Goal: Transaction & Acquisition: Book appointment/travel/reservation

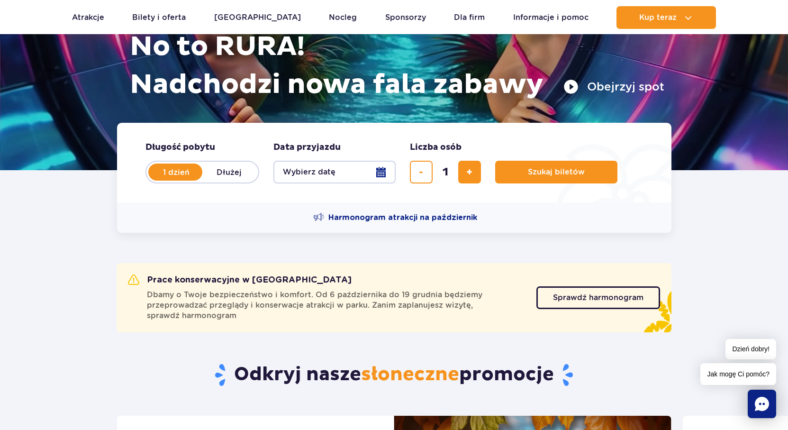
scroll to position [190, 0]
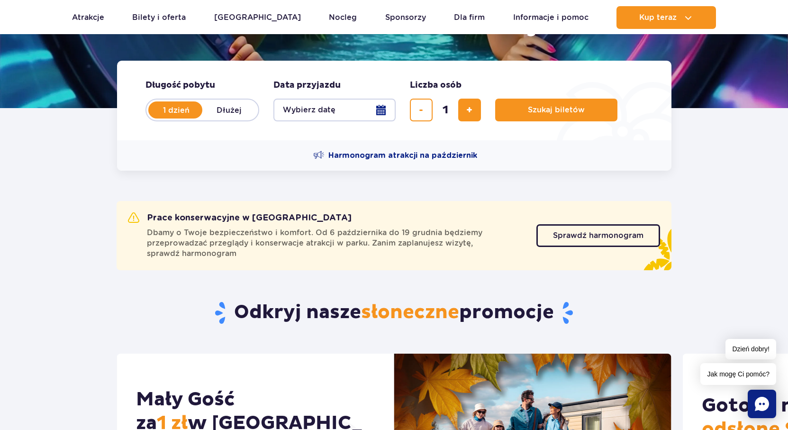
click at [311, 108] on button "Wybierz datę" at bounding box center [335, 110] width 122 height 23
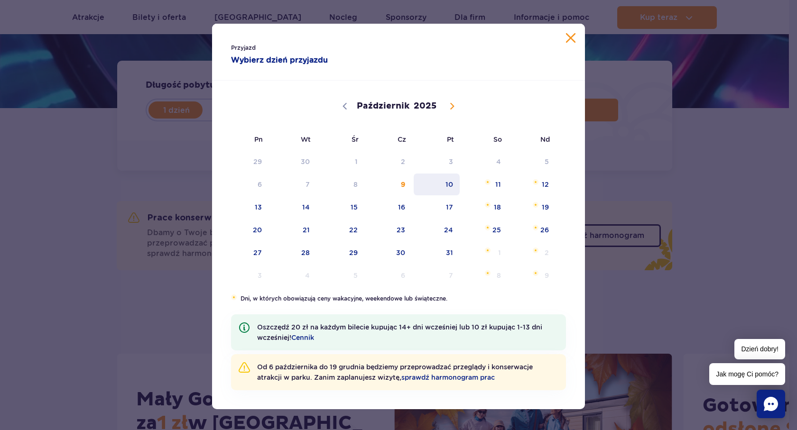
click at [437, 186] on span "10" at bounding box center [436, 185] width 48 height 22
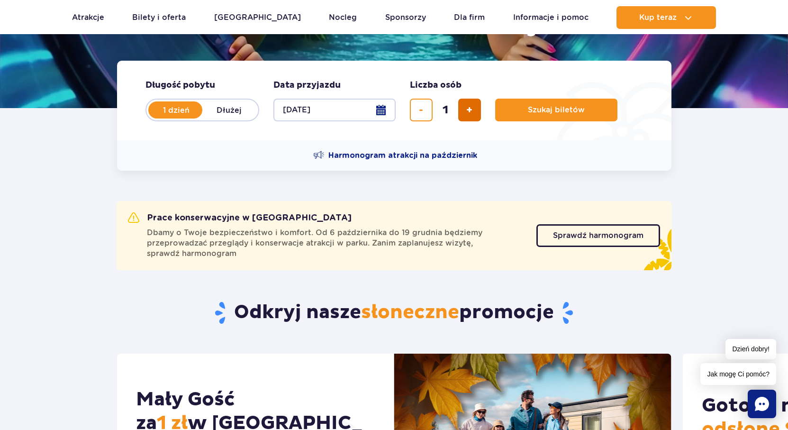
click at [471, 110] on span "dodaj bilet" at bounding box center [470, 110] width 6 height 0
type input "4"
click at [567, 109] on span "Szukaj biletów" at bounding box center [552, 110] width 57 height 9
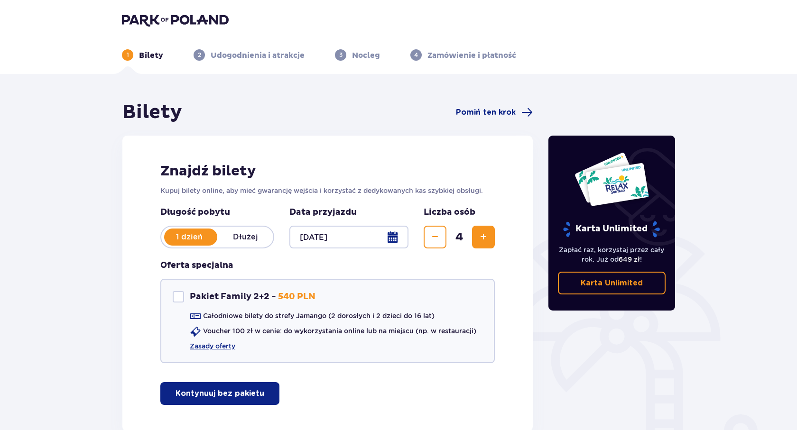
scroll to position [47, 0]
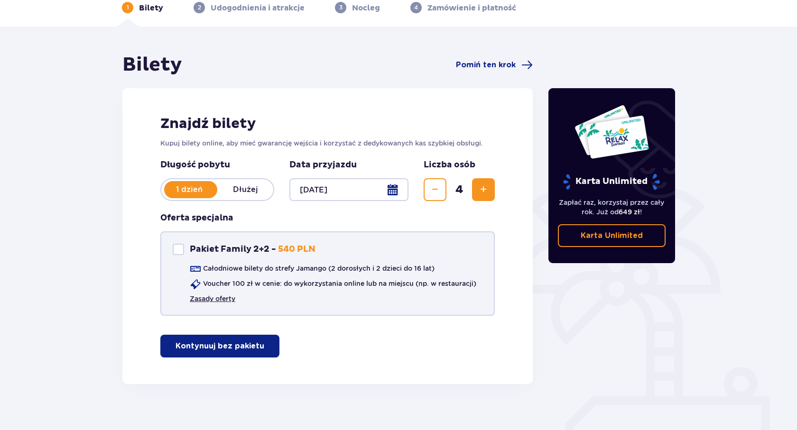
click at [213, 301] on link "Zasady oferty" at bounding box center [213, 298] width 46 height 9
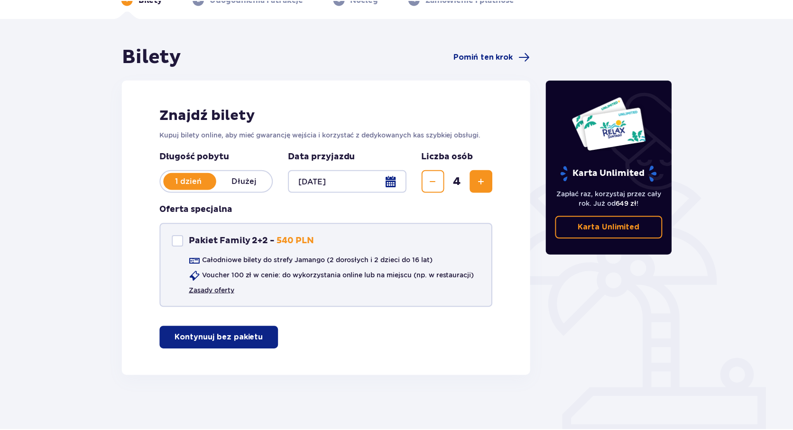
scroll to position [58, 0]
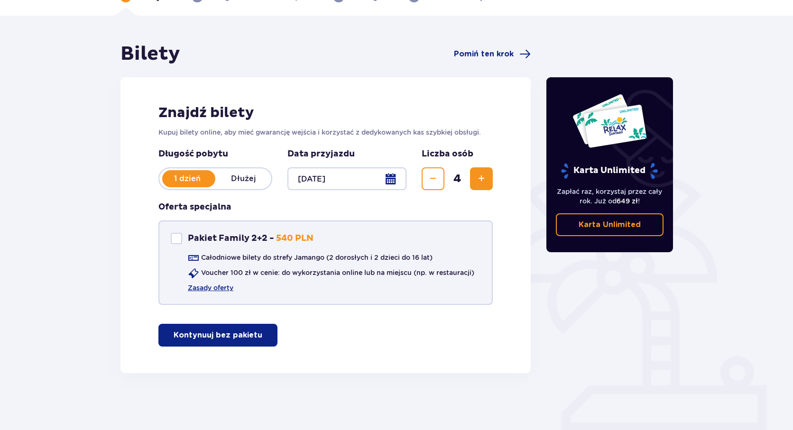
click at [178, 236] on div "Pakiet Family 2+2" at bounding box center [176, 238] width 11 height 11
checkbox input "true"
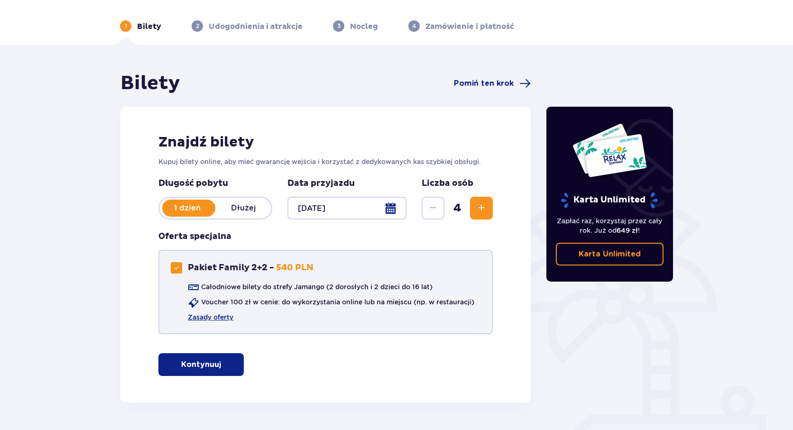
scroll to position [0, 0]
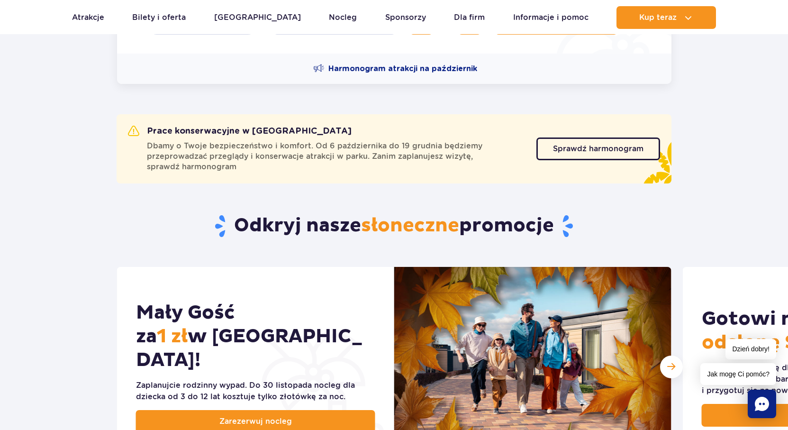
scroll to position [332, 0]
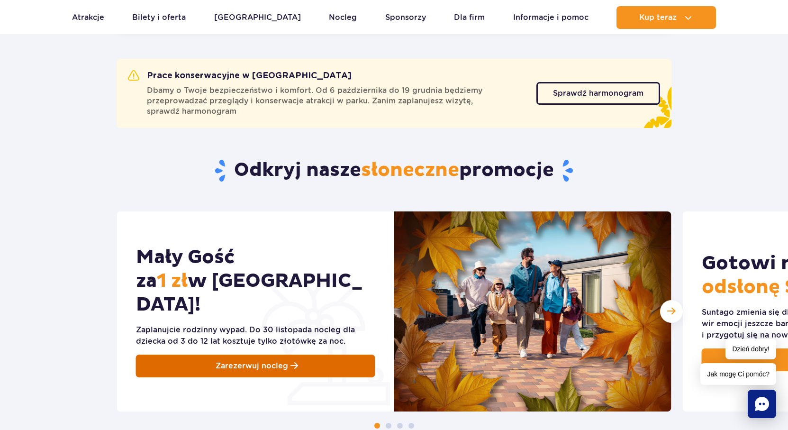
click at [300, 355] on link "Zarezerwuj nocleg" at bounding box center [255, 366] width 239 height 23
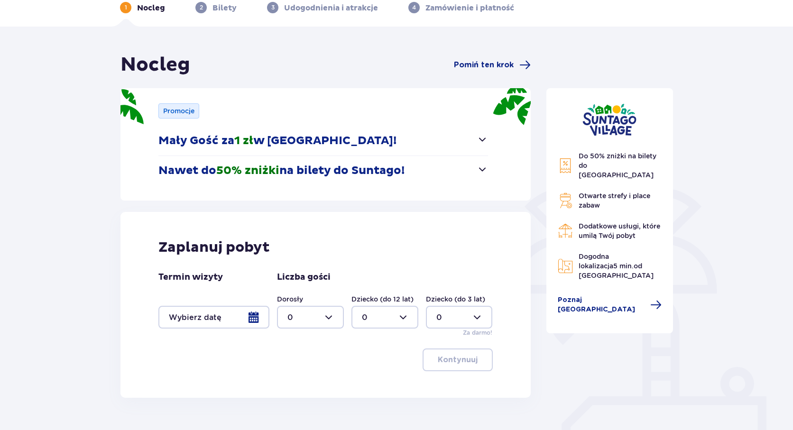
click at [338, 310] on div at bounding box center [310, 317] width 67 height 23
click at [306, 379] on span "2" at bounding box center [310, 386] width 65 height 20
type input "2"
click at [388, 323] on div at bounding box center [384, 317] width 67 height 23
click at [377, 368] on div "1" at bounding box center [385, 366] width 46 height 10
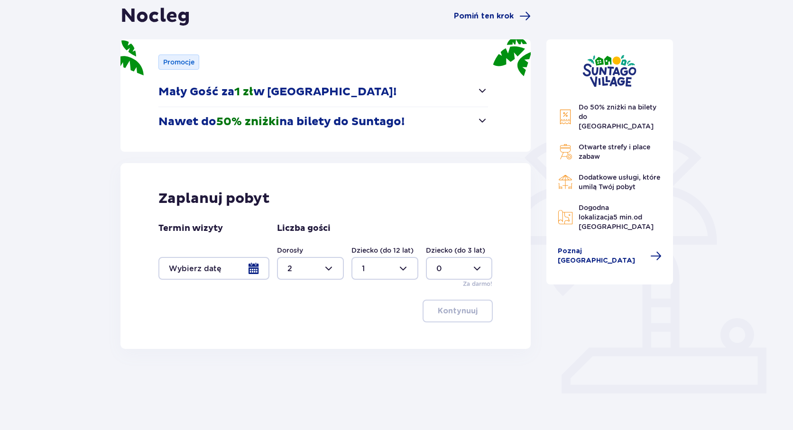
scroll to position [97, 0]
click at [402, 276] on div at bounding box center [384, 268] width 67 height 23
click at [377, 335] on div "2" at bounding box center [385, 336] width 46 height 10
type input "2"
click at [284, 315] on div "Kontynuuj" at bounding box center [325, 310] width 334 height 23
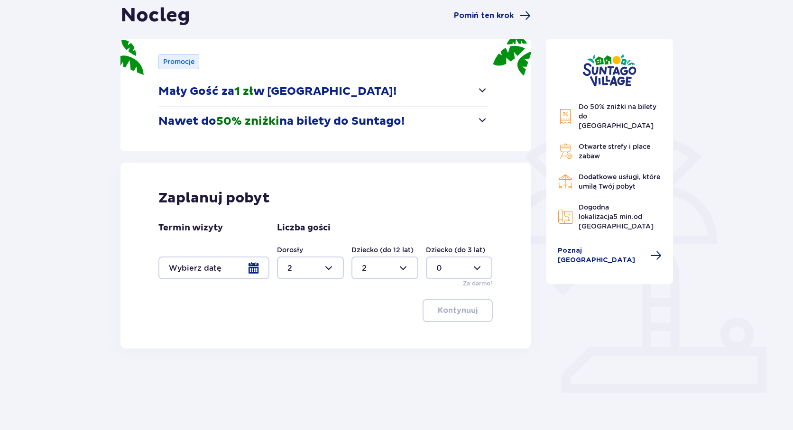
click at [480, 276] on div at bounding box center [459, 268] width 67 height 23
click at [460, 300] on div "0" at bounding box center [459, 297] width 46 height 10
click at [398, 306] on div "Kontynuuj" at bounding box center [325, 310] width 334 height 23
click at [312, 94] on p "Mały Gość za 1 zł w Suntago Village!" at bounding box center [277, 91] width 238 height 14
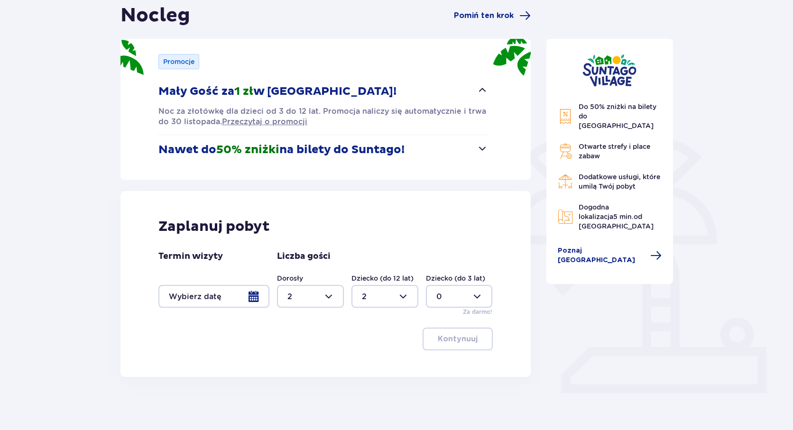
click at [450, 161] on button "Nawet do 50% zniżki na bilety do Suntago!" at bounding box center [323, 149] width 330 height 29
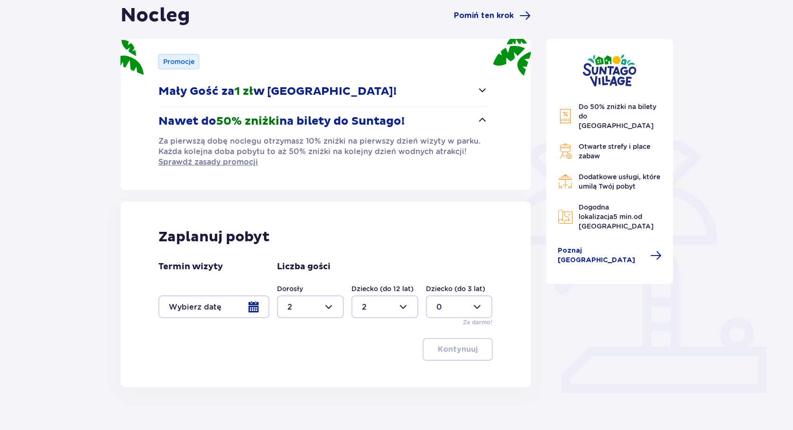
click at [552, 247] on div "Do 50% zniżki na bilety do parku Suntago Otwarte strefy i place zabaw Dodatkowe…" at bounding box center [609, 161] width 127 height 245
click at [458, 354] on p "Kontynuuj" at bounding box center [458, 349] width 40 height 10
click at [213, 303] on div at bounding box center [213, 306] width 111 height 23
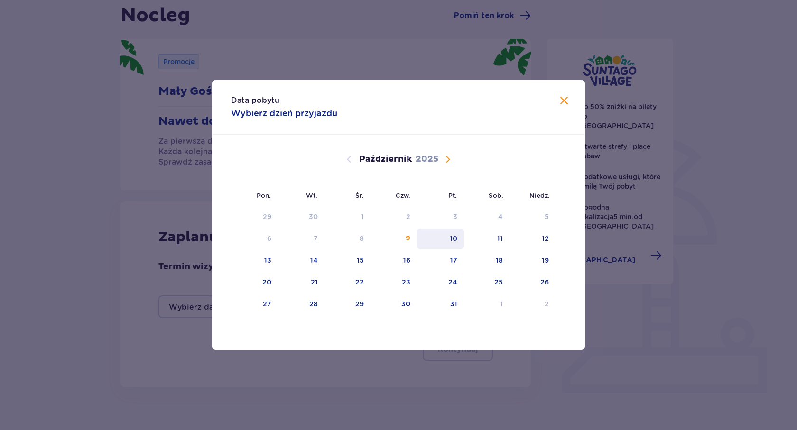
click at [450, 238] on div "10" at bounding box center [453, 238] width 8 height 9
click at [489, 238] on div "11" at bounding box center [487, 239] width 46 height 21
type input "10.10.25 - 11.10.25"
type input "0"
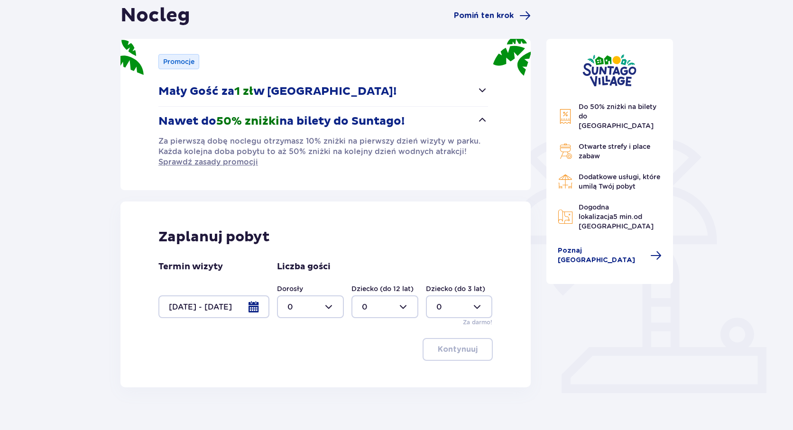
click at [308, 311] on div at bounding box center [310, 306] width 67 height 23
click at [306, 374] on div "2" at bounding box center [310, 375] width 46 height 10
type input "2"
click at [389, 310] on div at bounding box center [384, 306] width 67 height 23
click at [376, 371] on div "2" at bounding box center [385, 375] width 46 height 10
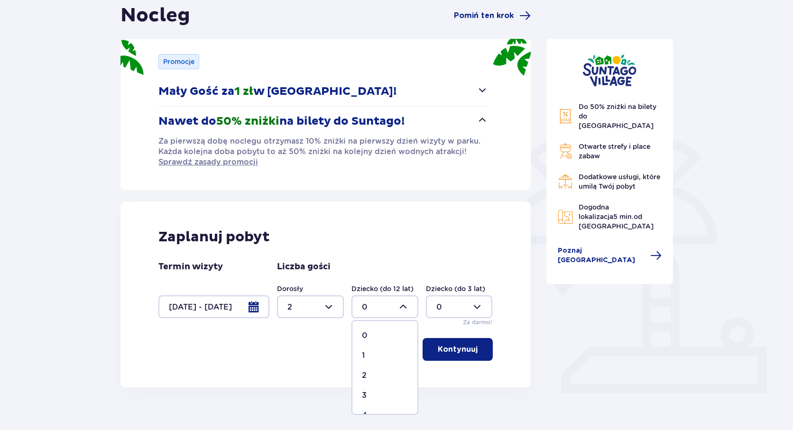
type input "2"
click at [473, 353] on button "Kontynuuj" at bounding box center [457, 349] width 70 height 23
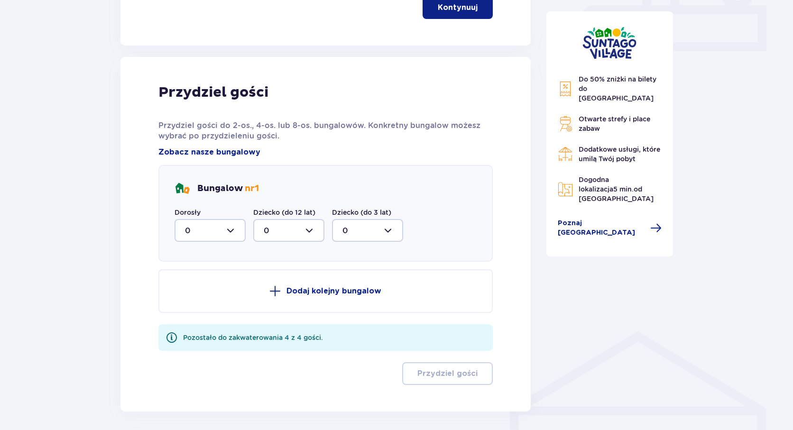
scroll to position [477, 0]
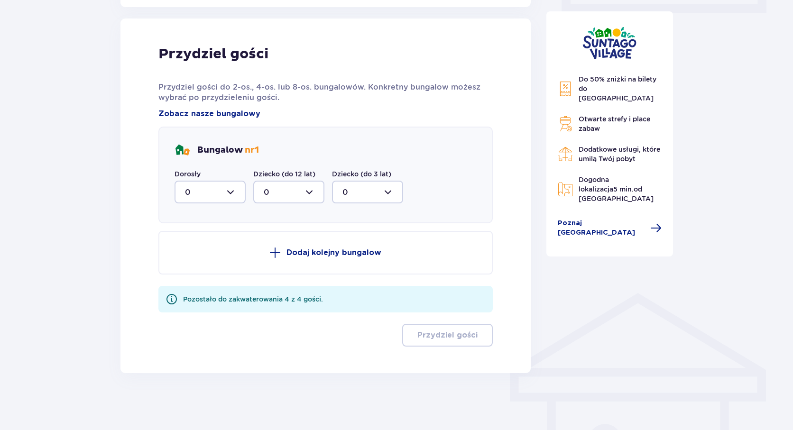
click at [215, 190] on div at bounding box center [209, 192] width 71 height 23
click at [203, 258] on div "2" at bounding box center [210, 261] width 50 height 10
type input "2"
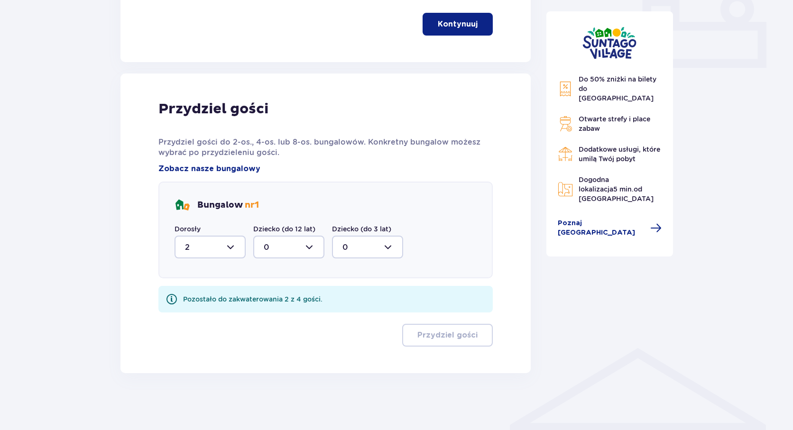
scroll to position [422, 0]
click at [294, 245] on div at bounding box center [288, 247] width 71 height 23
click at [277, 324] on span "2" at bounding box center [288, 316] width 69 height 20
type input "2"
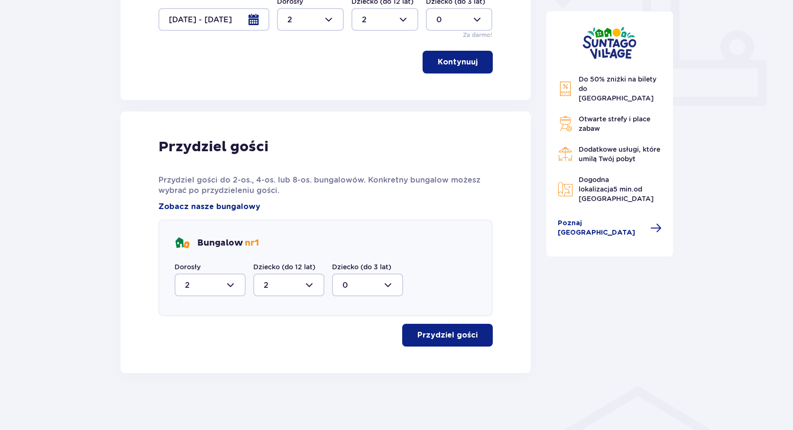
scroll to position [384, 0]
click at [455, 331] on p "Przydziel gości" at bounding box center [447, 335] width 60 height 10
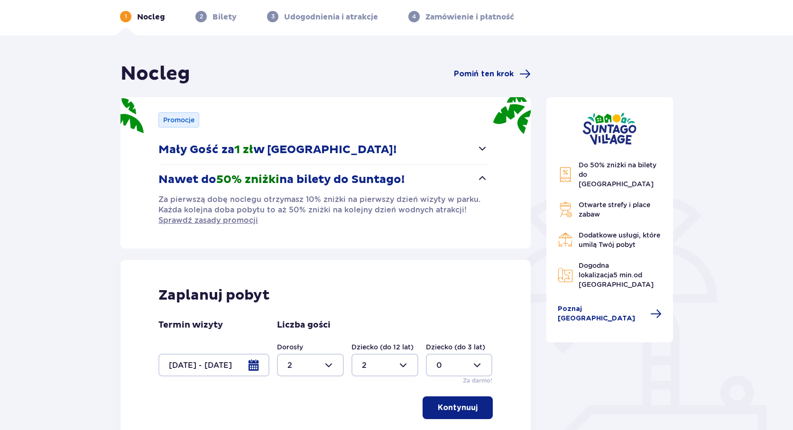
scroll to position [0, 0]
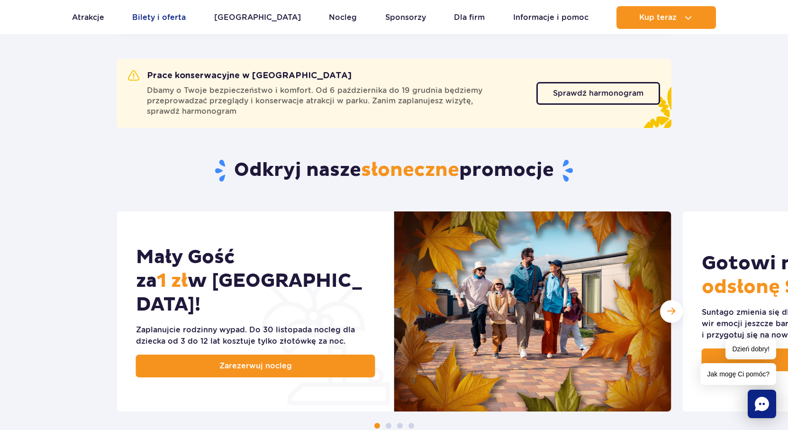
click at [183, 20] on link "Bilety i oferta" at bounding box center [159, 17] width 54 height 23
click at [584, 92] on span "Sprawdź harmonogram" at bounding box center [591, 94] width 91 height 8
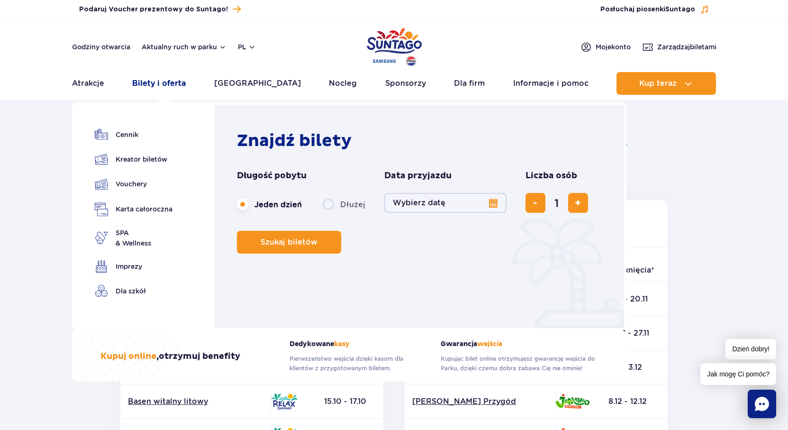
click at [180, 84] on link "Bilety i oferta" at bounding box center [159, 83] width 54 height 23
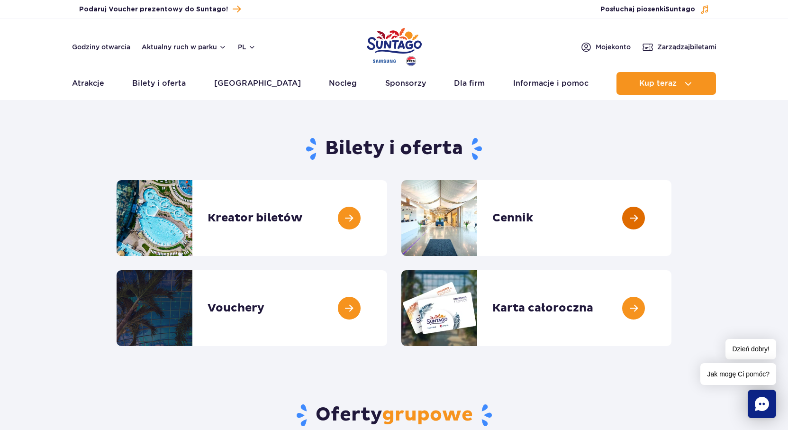
click at [672, 222] on link at bounding box center [672, 218] width 0 height 76
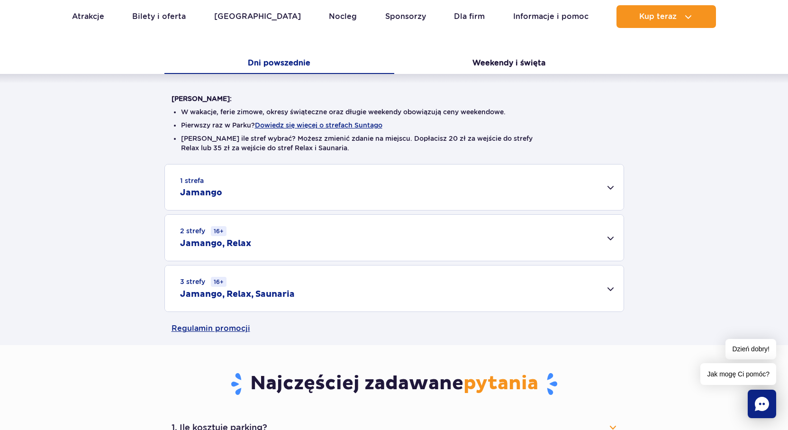
scroll to position [142, 0]
